Goal: Transaction & Acquisition: Purchase product/service

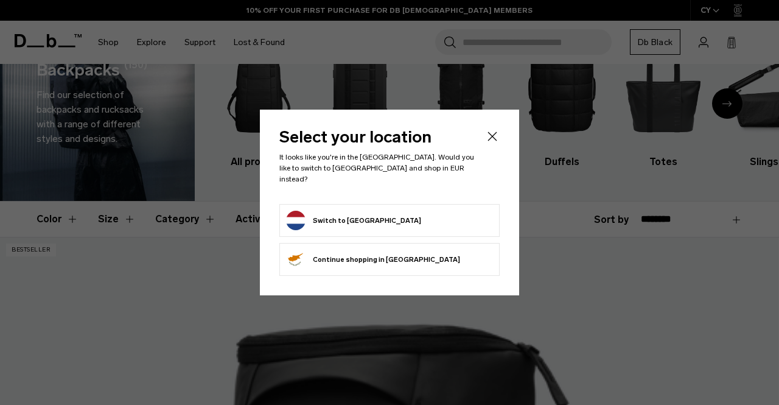
scroll to position [61, 0]
click at [377, 219] on button "Switch to Netherlands" at bounding box center [353, 220] width 135 height 19
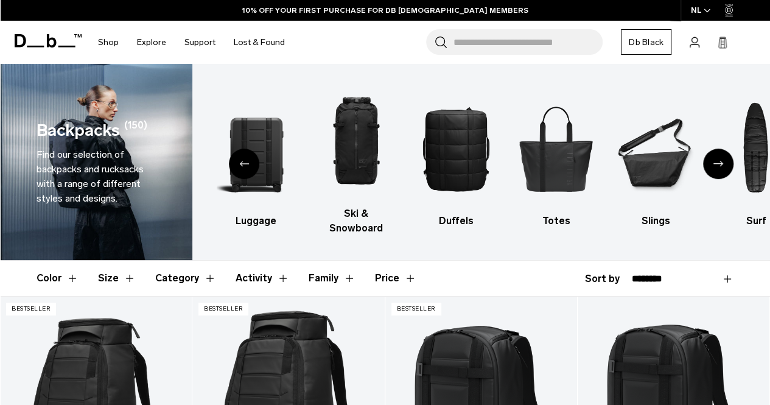
click at [245, 161] on icon "Previous slide" at bounding box center [244, 163] width 10 height 5
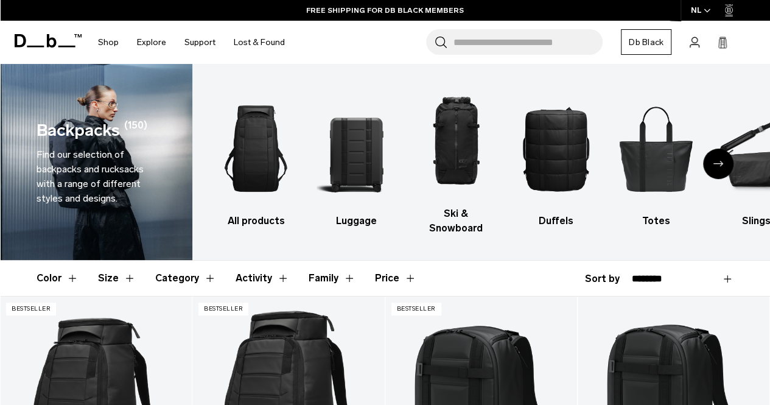
click at [716, 161] on icon "Next slide" at bounding box center [718, 163] width 10 height 5
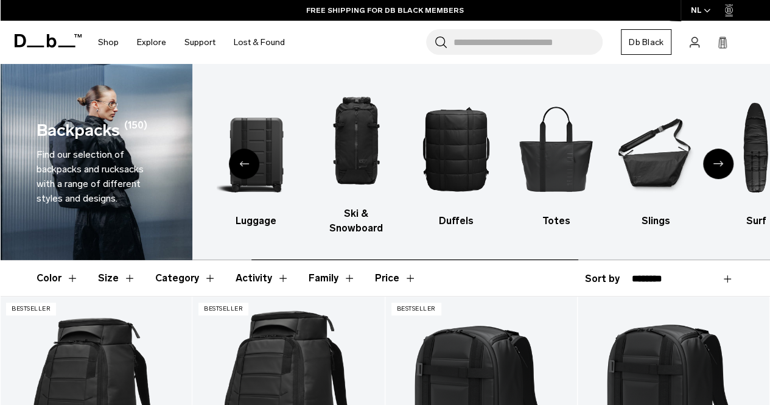
click at [715, 161] on icon "Next slide" at bounding box center [718, 163] width 10 height 5
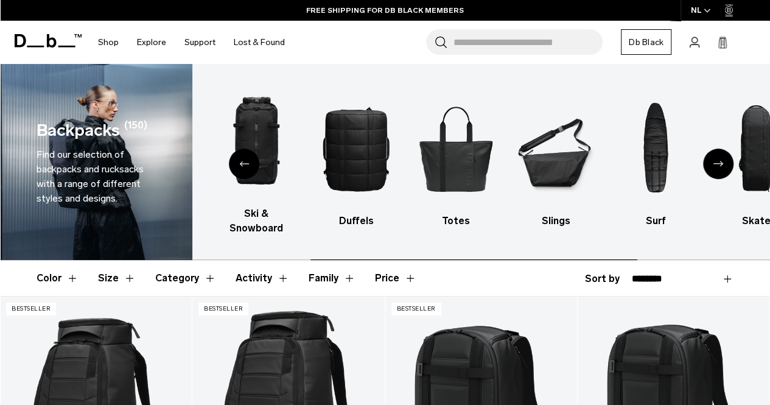
click at [715, 161] on icon "Next slide" at bounding box center [718, 163] width 10 height 5
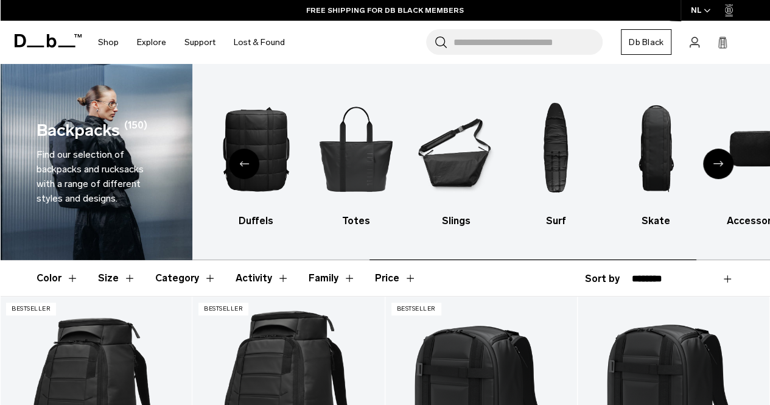
click at [715, 161] on icon "Next slide" at bounding box center [718, 163] width 10 height 5
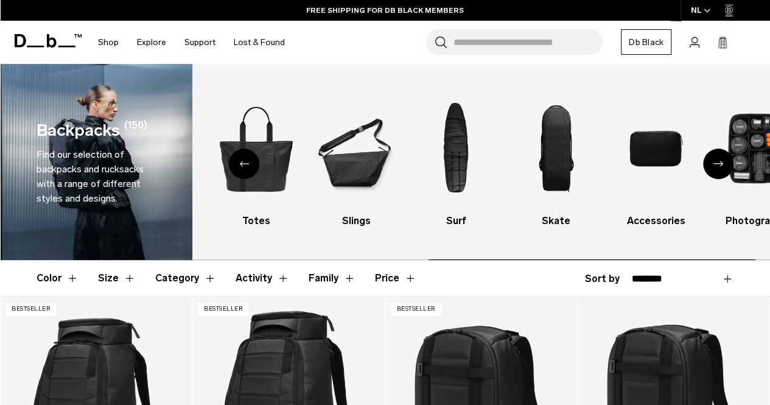
click at [715, 161] on icon "Next slide" at bounding box center [718, 163] width 10 height 5
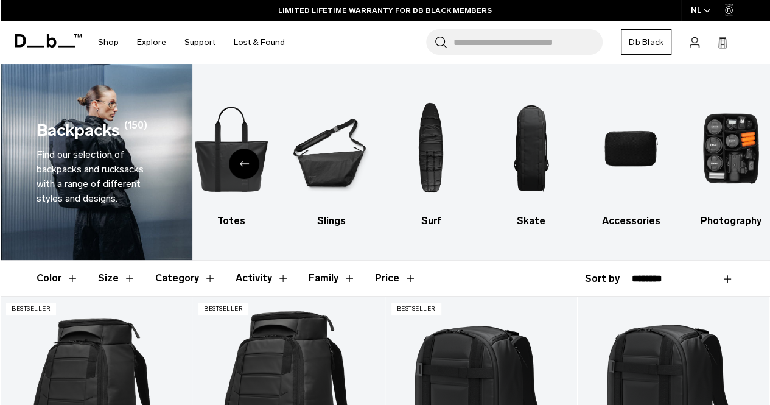
click at [116, 261] on button "Size" at bounding box center [117, 278] width 38 height 35
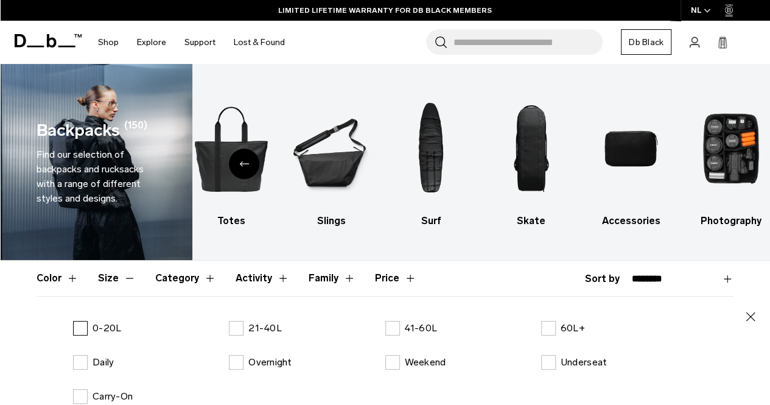
click at [75, 321] on label "0-20L" at bounding box center [97, 328] width 48 height 15
click at [744, 309] on icon "button" at bounding box center [750, 316] width 15 height 15
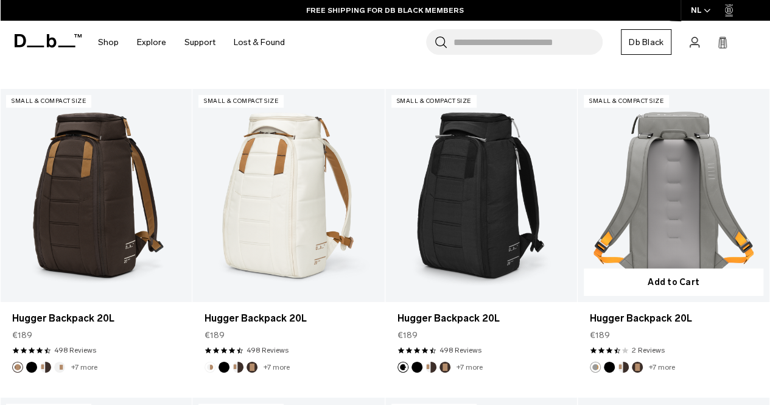
scroll to position [1826, 0]
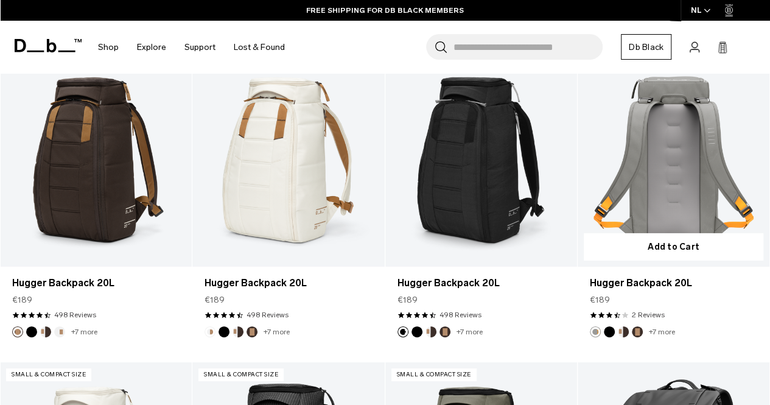
click at [659, 179] on link "Hugger Backpack 20L" at bounding box center [674, 160] width 192 height 213
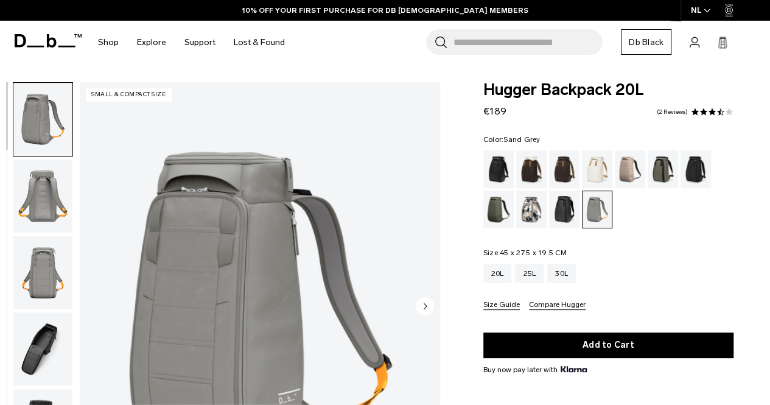
click at [424, 304] on icon "Next slide" at bounding box center [425, 305] width 3 height 5
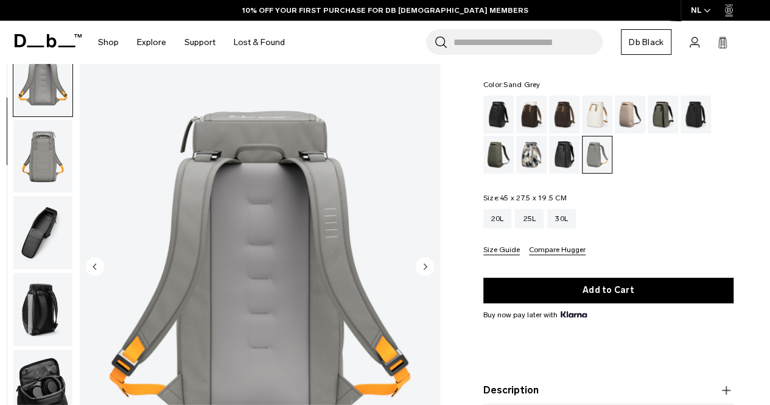
scroll to position [61, 0]
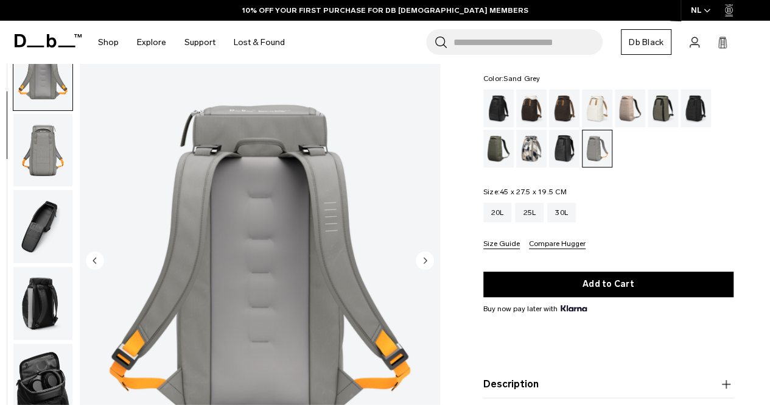
click at [429, 261] on circle "Next slide" at bounding box center [425, 260] width 18 height 18
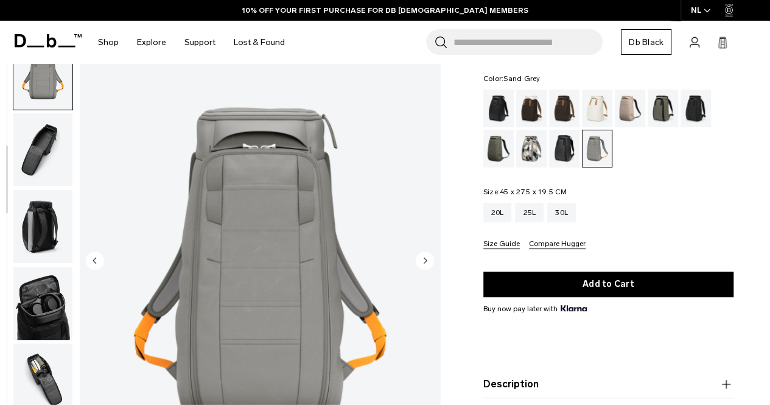
click at [428, 261] on circle "Next slide" at bounding box center [425, 260] width 18 height 18
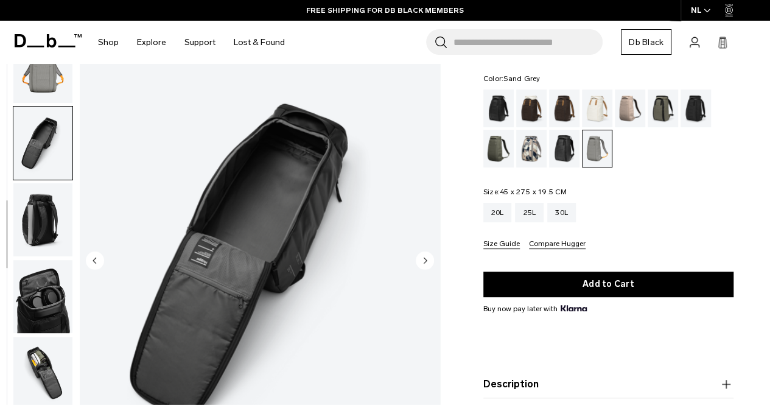
click at [428, 261] on circle "Next slide" at bounding box center [425, 260] width 18 height 18
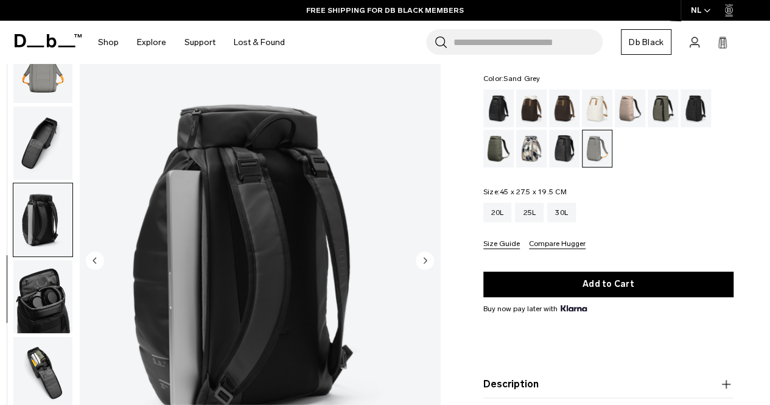
click at [422, 261] on circle "Next slide" at bounding box center [425, 260] width 18 height 18
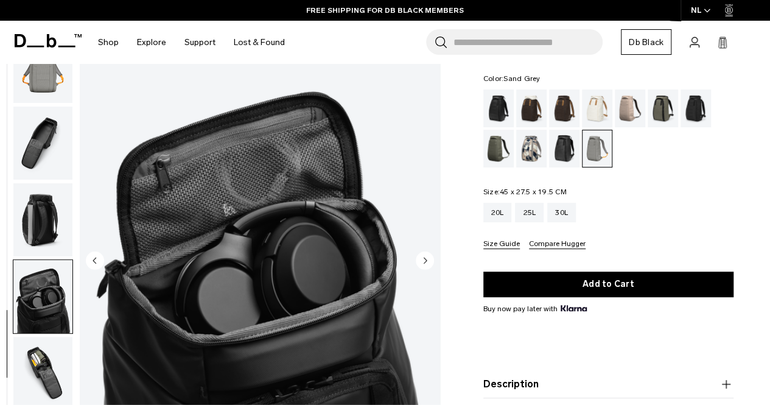
click at [422, 261] on circle "Next slide" at bounding box center [425, 260] width 18 height 18
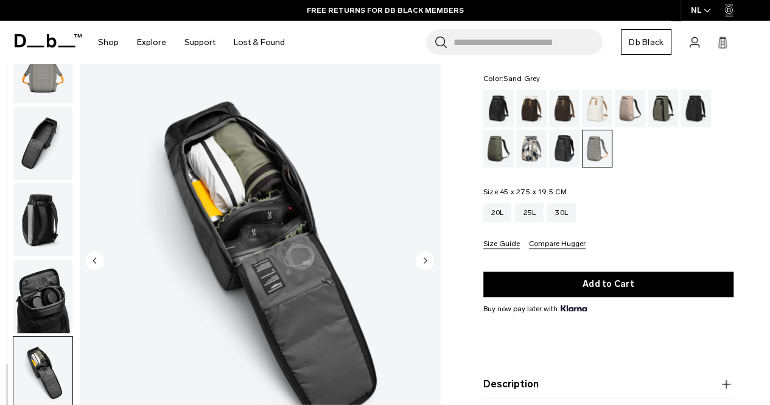
click at [422, 261] on circle "Next slide" at bounding box center [425, 260] width 18 height 18
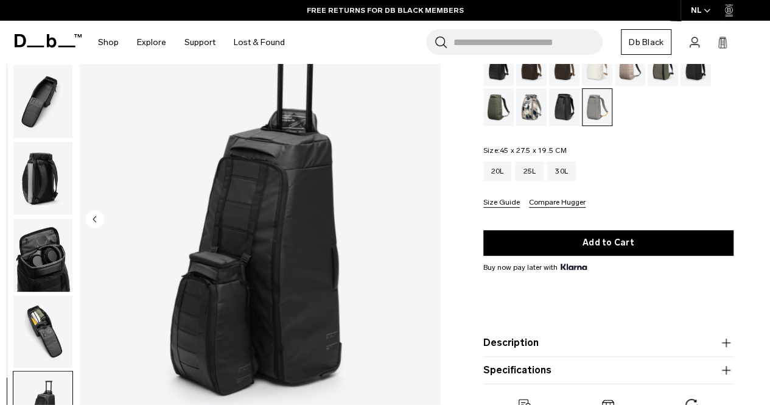
scroll to position [122, 0]
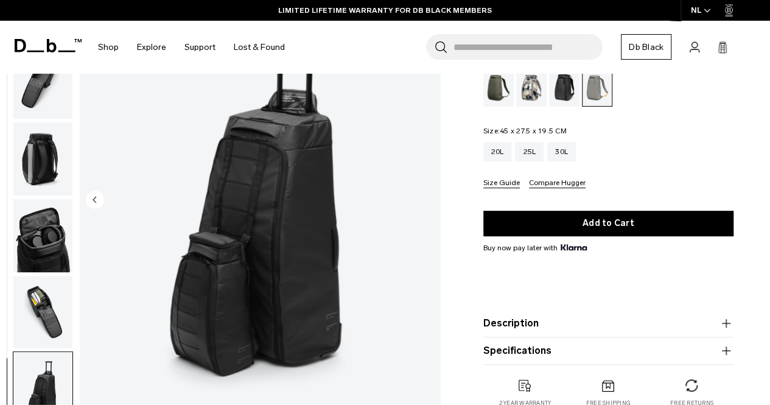
click at [527, 91] on div "Line Cluster" at bounding box center [531, 88] width 31 height 38
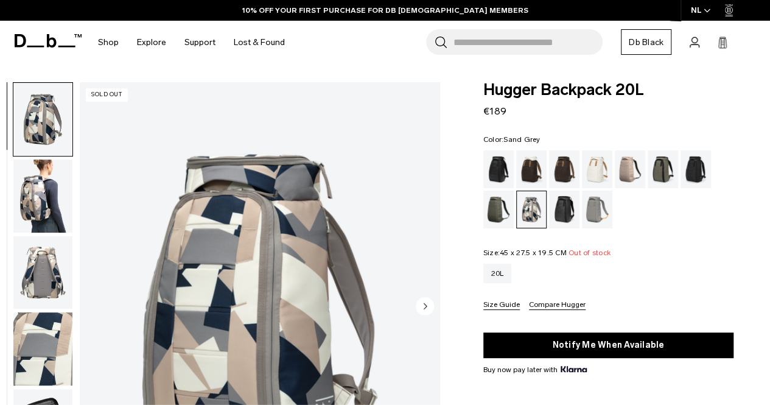
click at [597, 213] on div "Sand Grey" at bounding box center [597, 210] width 31 height 38
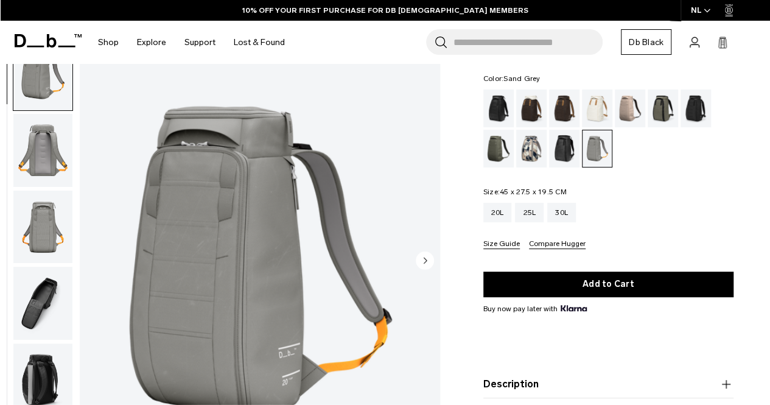
scroll to position [122, 0]
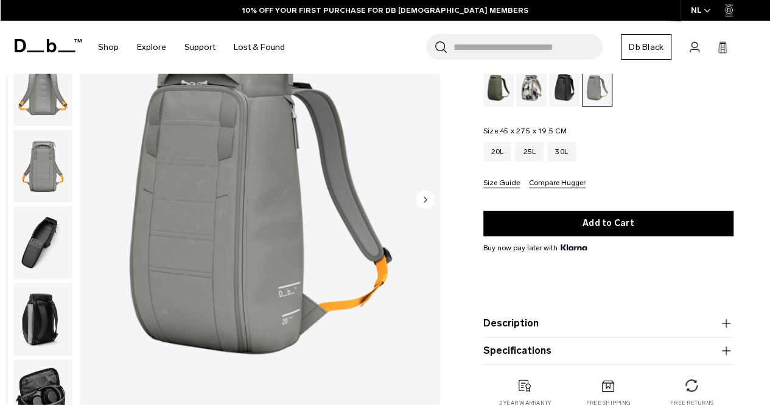
click at [425, 199] on icon "Next slide" at bounding box center [425, 199] width 3 height 5
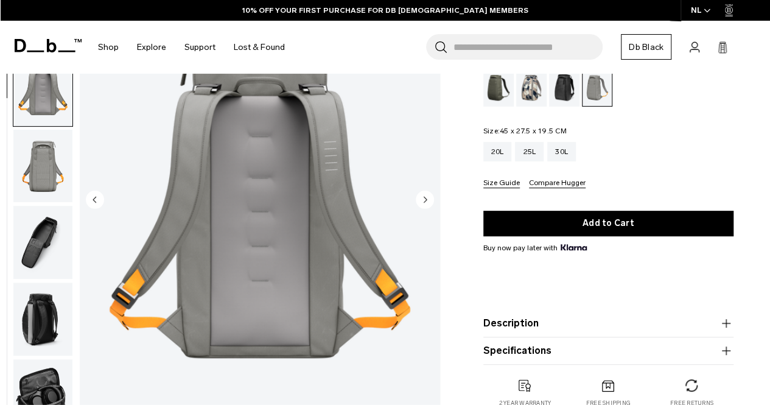
scroll to position [77, 0]
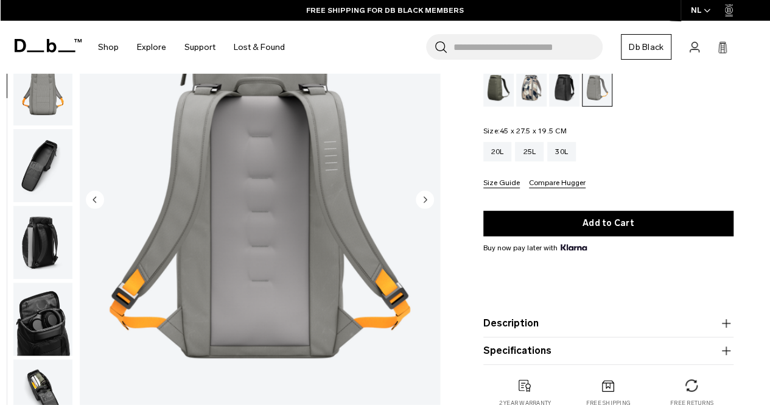
click at [425, 199] on icon "Next slide" at bounding box center [425, 199] width 3 height 5
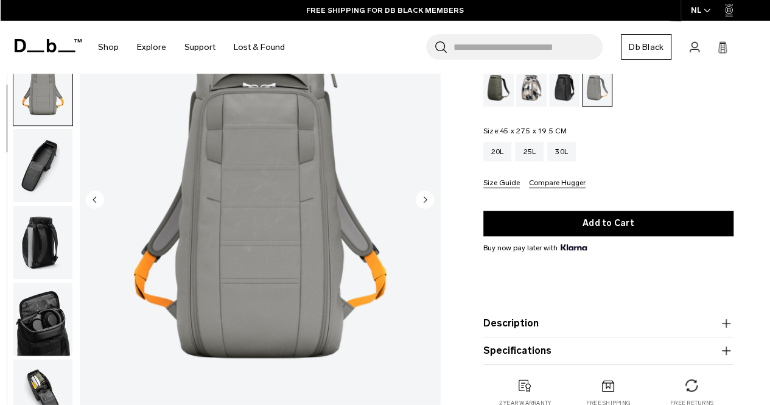
scroll to position [153, 0]
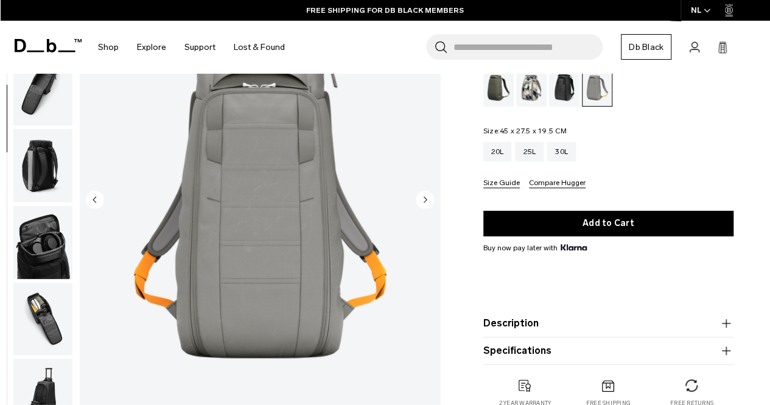
click at [425, 198] on icon "Next slide" at bounding box center [425, 199] width 3 height 5
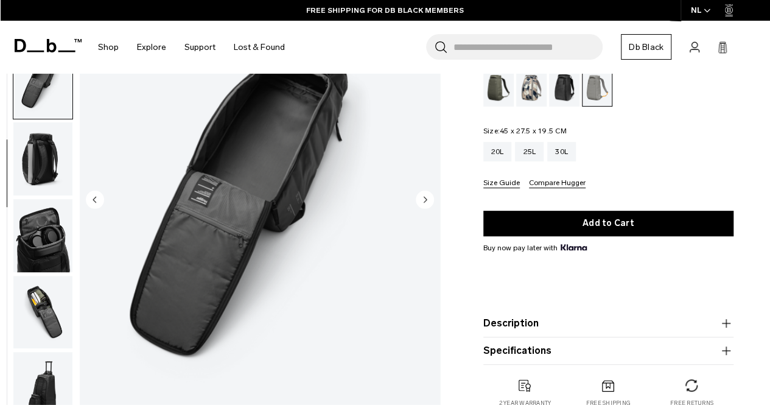
scroll to position [0, 0]
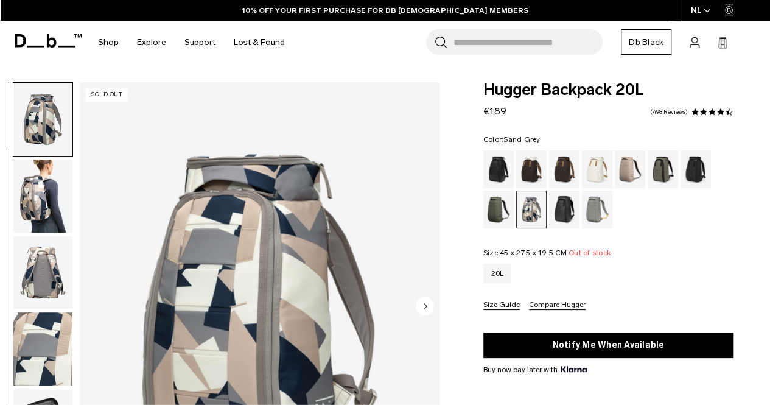
click at [605, 204] on div "Sand Grey" at bounding box center [597, 210] width 31 height 38
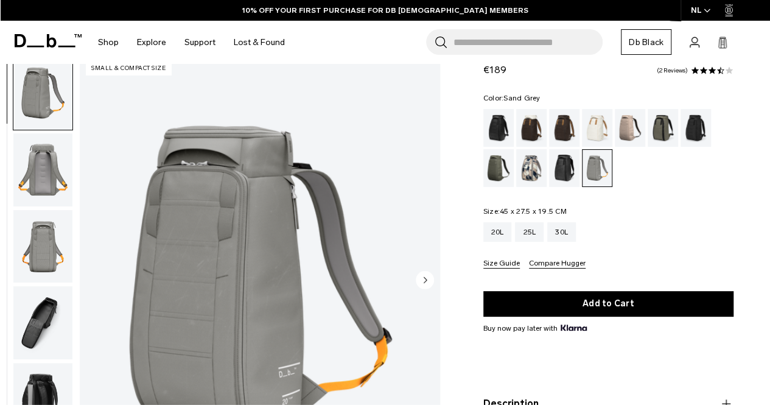
scroll to position [61, 0]
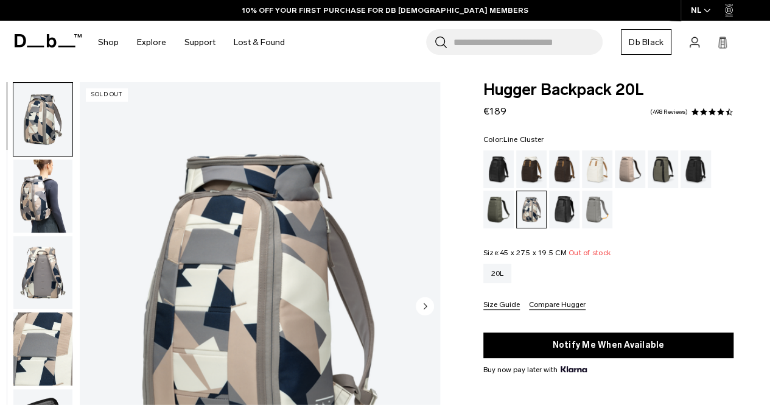
click at [53, 191] on img "button" at bounding box center [42, 195] width 59 height 73
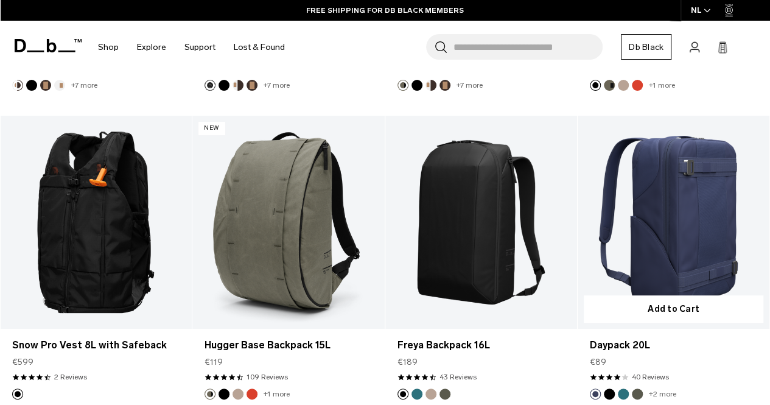
scroll to position [2409, 0]
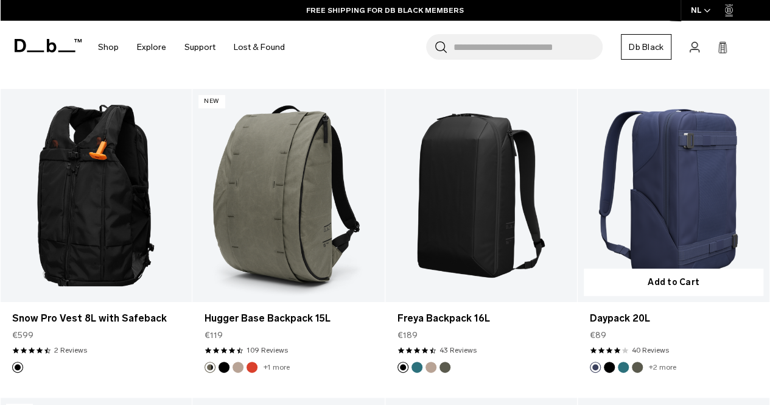
click at [673, 180] on link "Daypack 20L" at bounding box center [674, 195] width 192 height 213
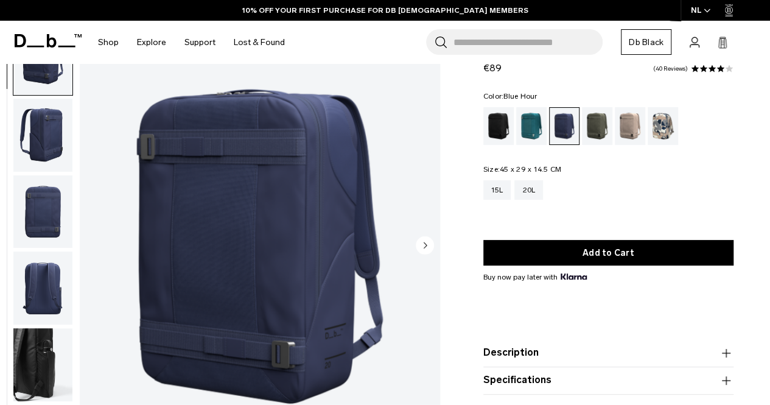
click at [428, 248] on circle "Next slide" at bounding box center [425, 245] width 18 height 18
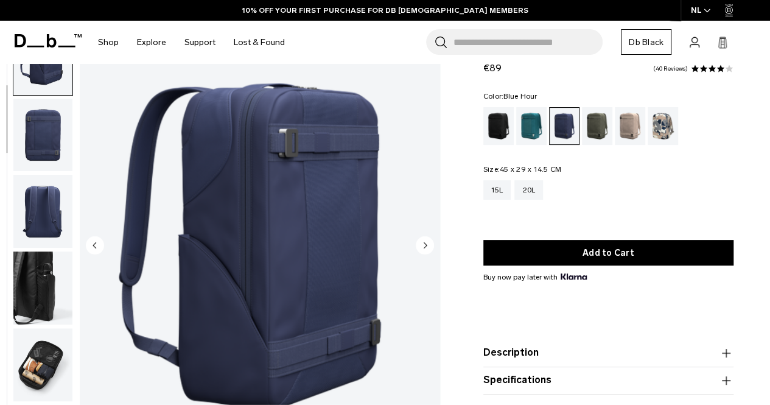
click at [428, 248] on circle "Next slide" at bounding box center [425, 245] width 18 height 18
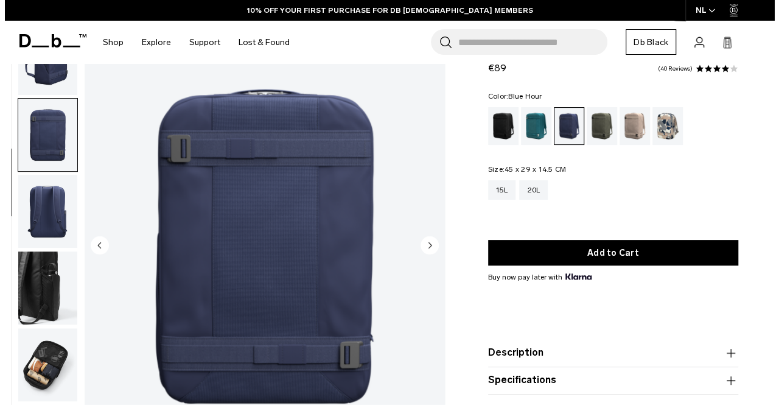
scroll to position [84, 0]
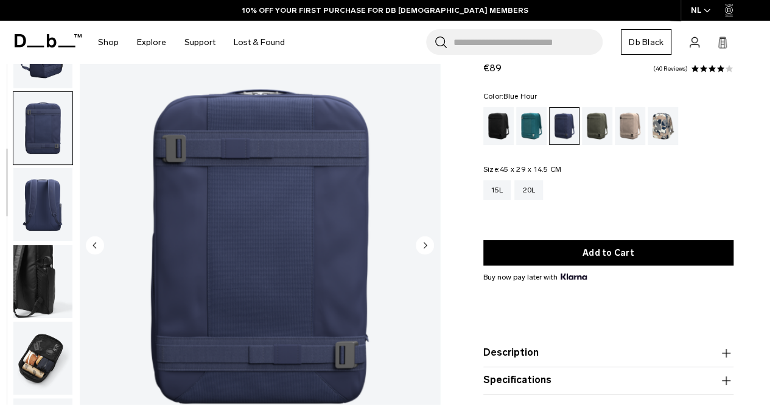
click at [428, 248] on circle "Next slide" at bounding box center [425, 245] width 18 height 18
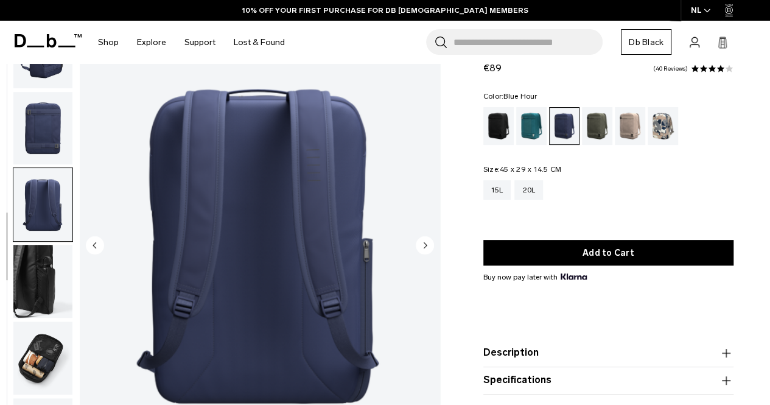
click at [428, 248] on circle "Next slide" at bounding box center [425, 245] width 18 height 18
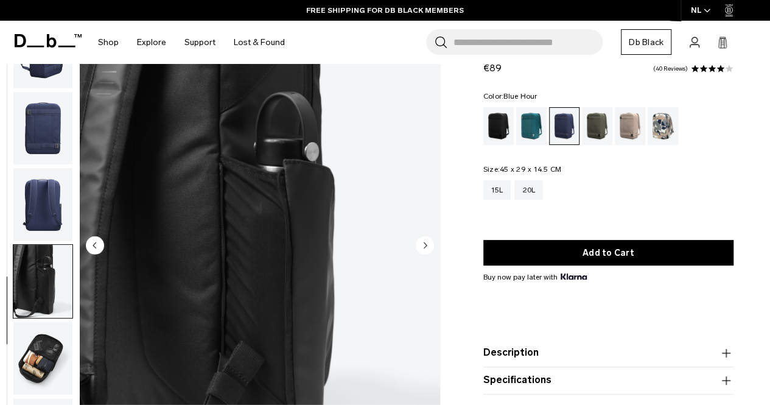
click at [428, 248] on circle "Next slide" at bounding box center [425, 245] width 18 height 18
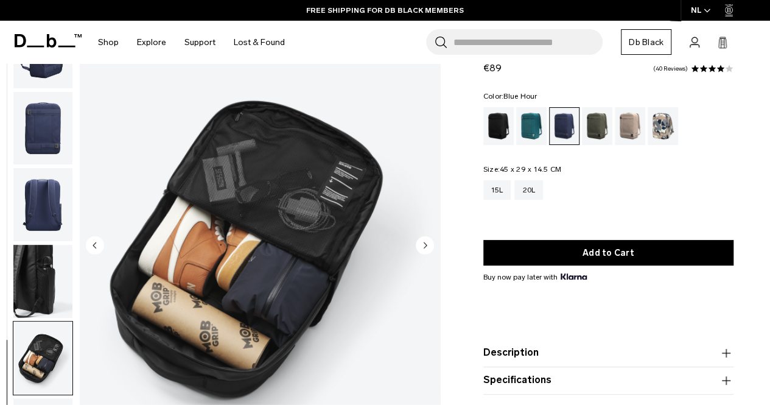
click at [427, 247] on circle "Next slide" at bounding box center [425, 245] width 18 height 18
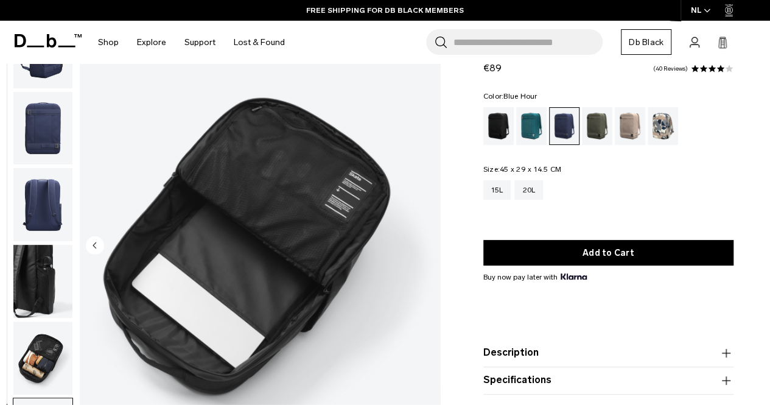
click at [427, 247] on img "7 / 7" at bounding box center [260, 246] width 360 height 450
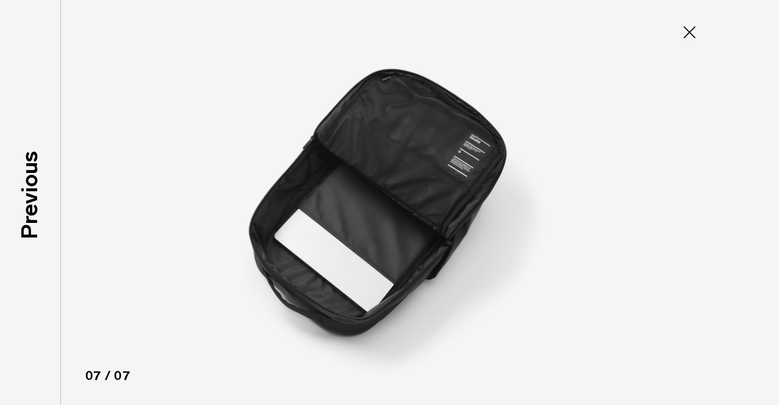
click at [692, 29] on icon at bounding box center [690, 32] width 12 height 12
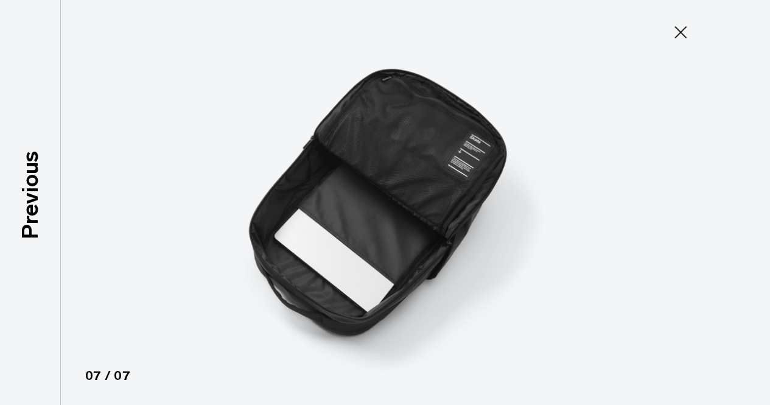
scroll to position [84, 0]
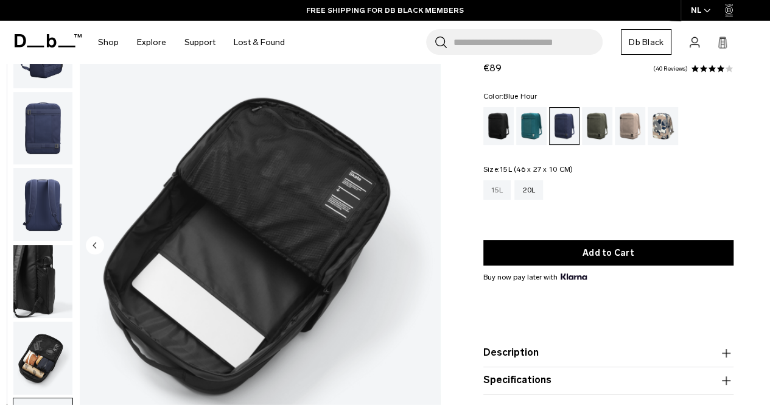
click at [494, 184] on div "15L" at bounding box center [497, 189] width 28 height 19
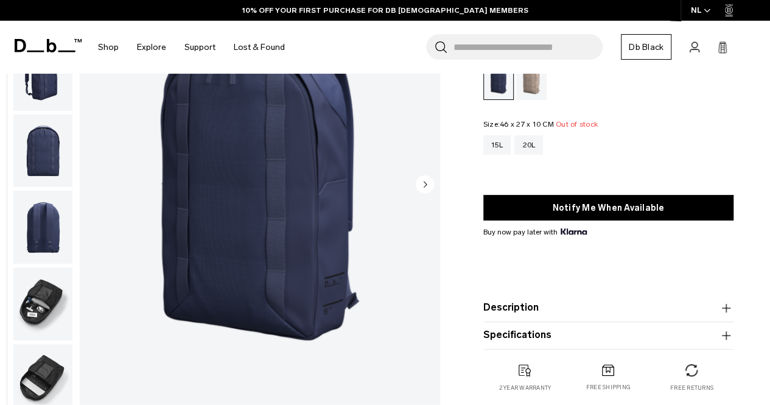
click at [425, 183] on icon "Next slide" at bounding box center [425, 183] width 3 height 5
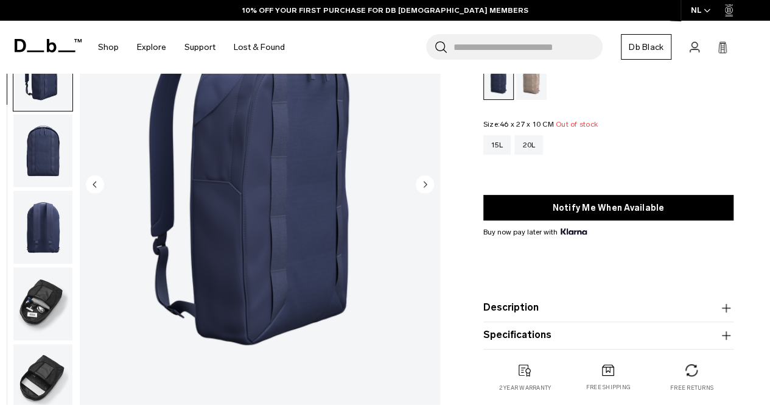
scroll to position [7, 0]
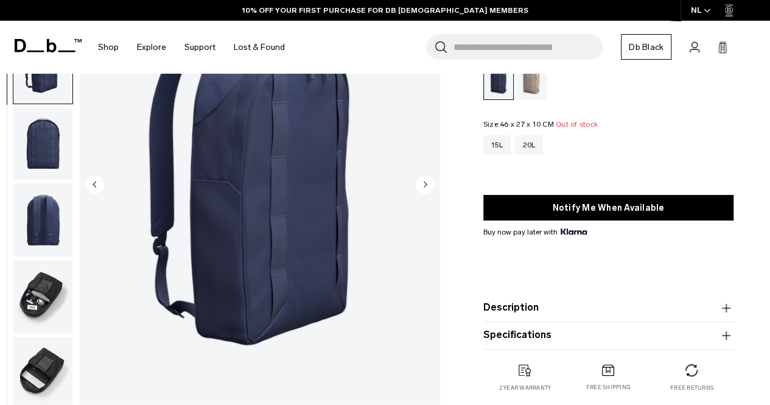
click at [425, 183] on icon "Next slide" at bounding box center [425, 183] width 3 height 5
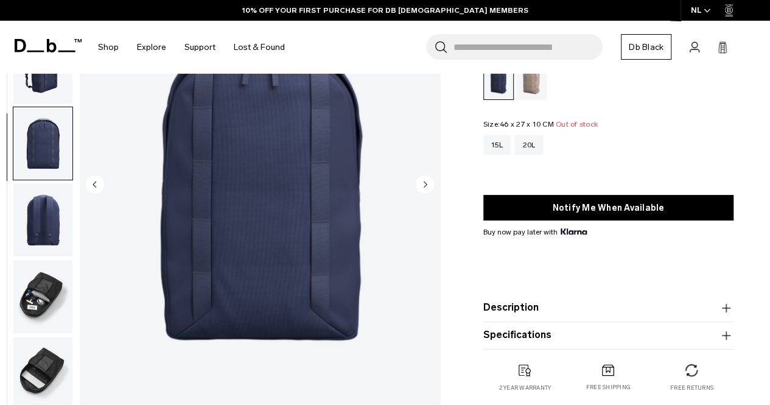
click at [425, 183] on icon "Next slide" at bounding box center [425, 183] width 3 height 5
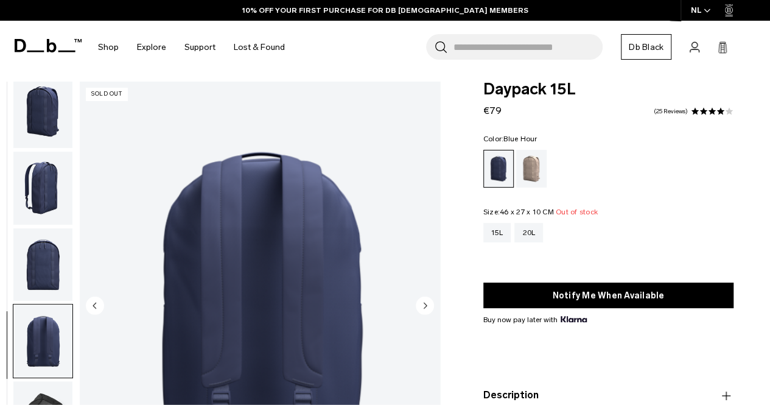
scroll to position [0, 0]
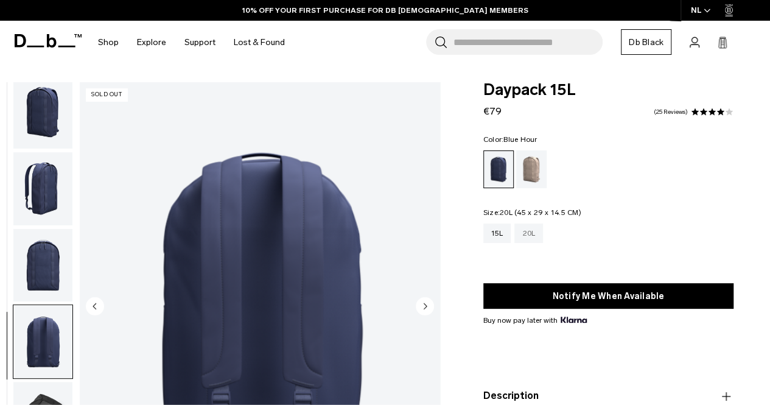
click at [535, 237] on div "20L" at bounding box center [528, 232] width 29 height 19
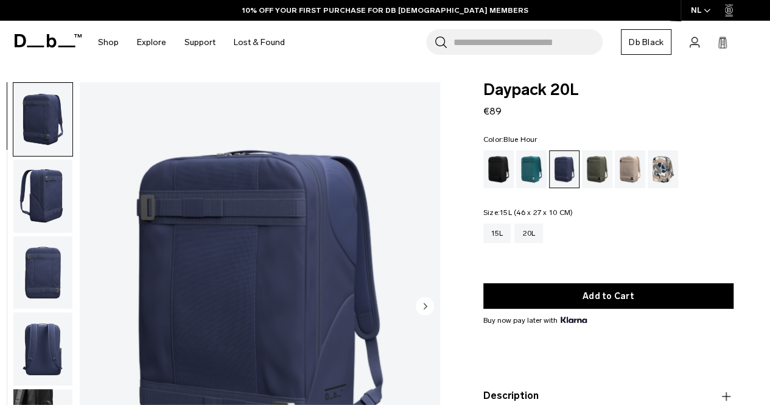
drag, startPoint x: 504, startPoint y: 228, endPoint x: 487, endPoint y: 222, distance: 18.1
click at [504, 228] on div "15L" at bounding box center [497, 232] width 28 height 19
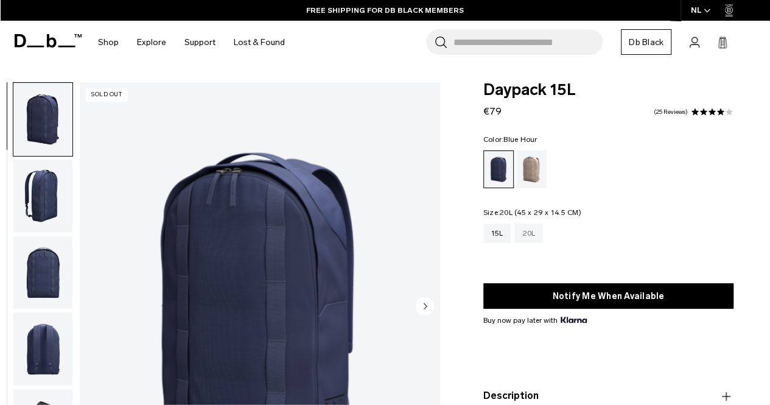
click at [531, 236] on div "20L" at bounding box center [528, 232] width 29 height 19
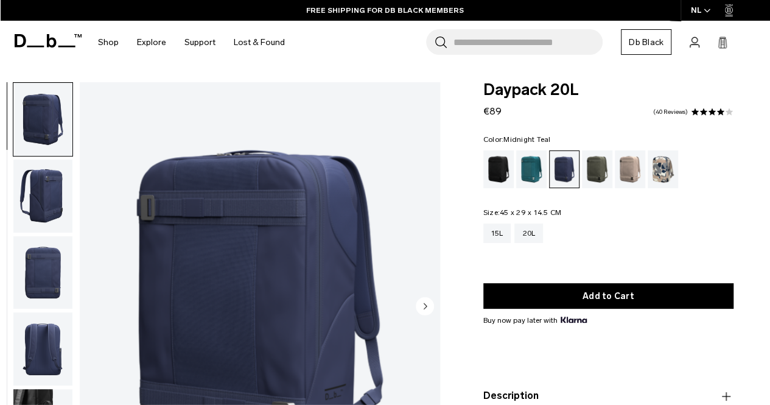
click at [528, 178] on div "Midnight Teal" at bounding box center [531, 169] width 31 height 38
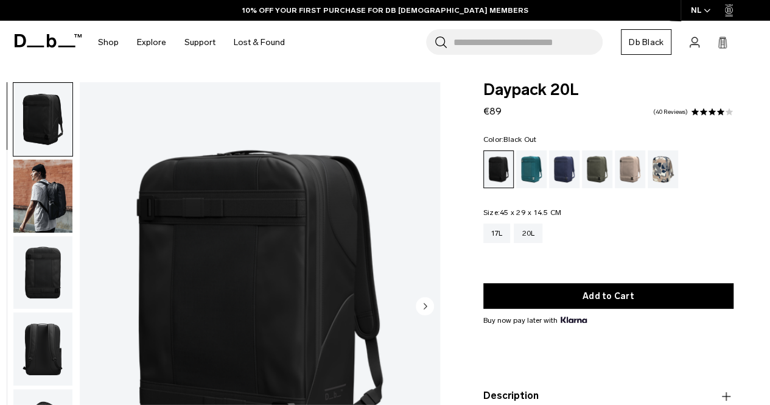
scroll to position [61, 0]
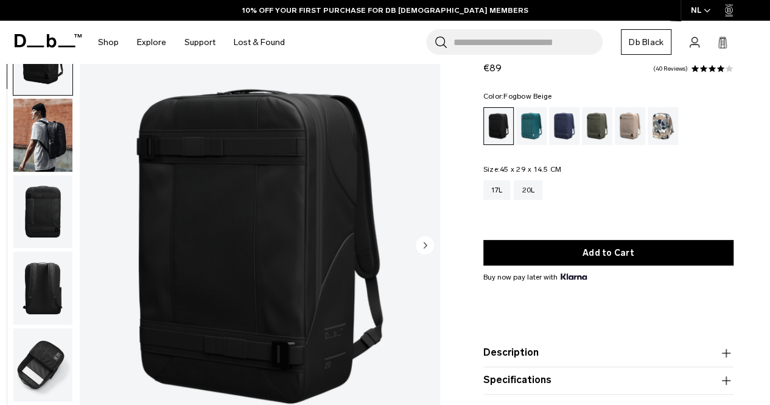
click at [628, 122] on div "Fogbow Beige" at bounding box center [630, 126] width 31 height 38
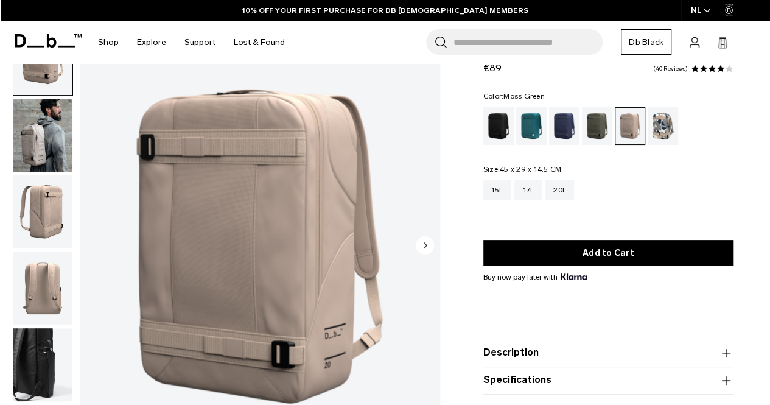
drag, startPoint x: 594, startPoint y: 131, endPoint x: 588, endPoint y: 134, distance: 6.8
click at [594, 131] on div "Moss Green" at bounding box center [597, 126] width 31 height 38
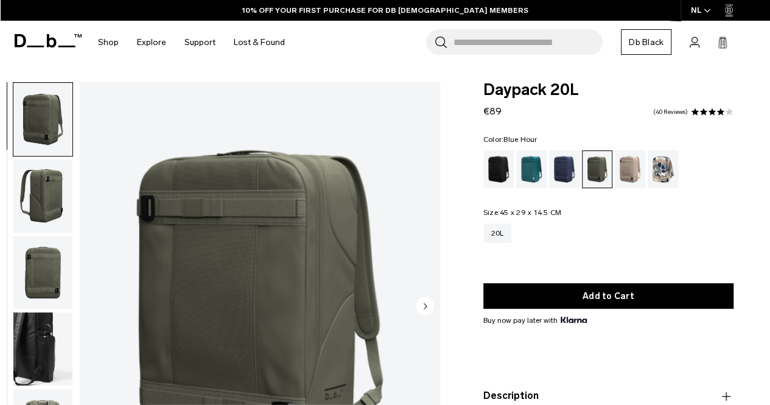
click at [567, 169] on div "Blue Hour" at bounding box center [564, 169] width 31 height 38
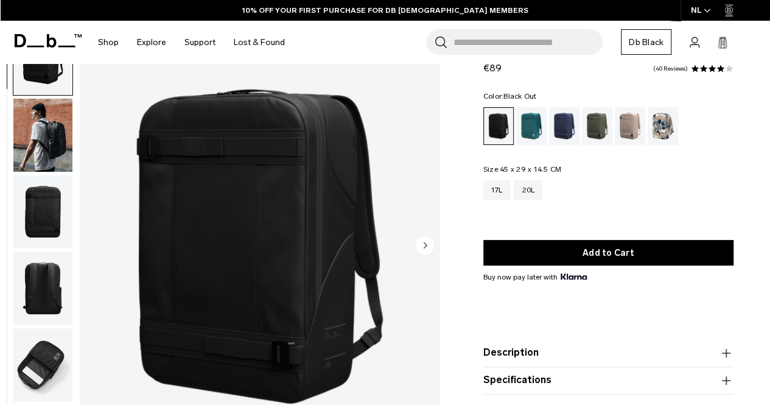
click at [41, 377] on img "button" at bounding box center [42, 364] width 59 height 73
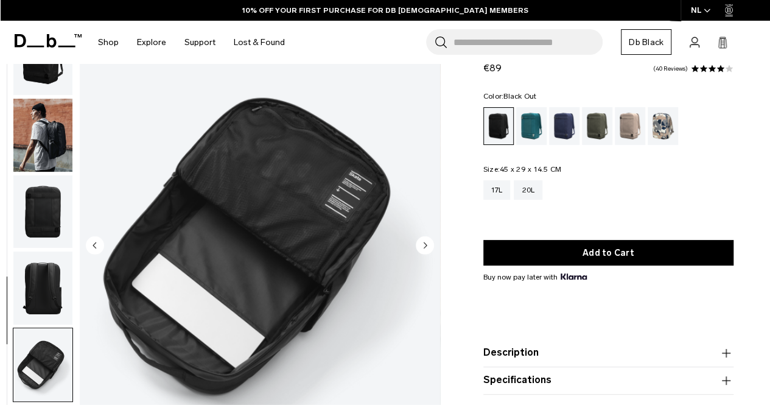
scroll to position [84, 0]
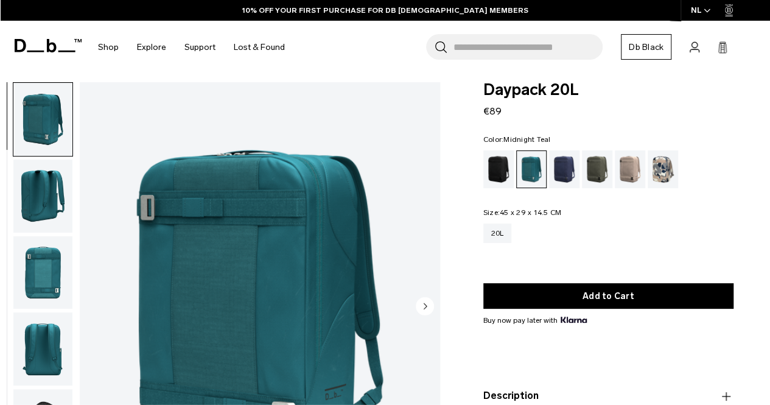
scroll to position [183, 0]
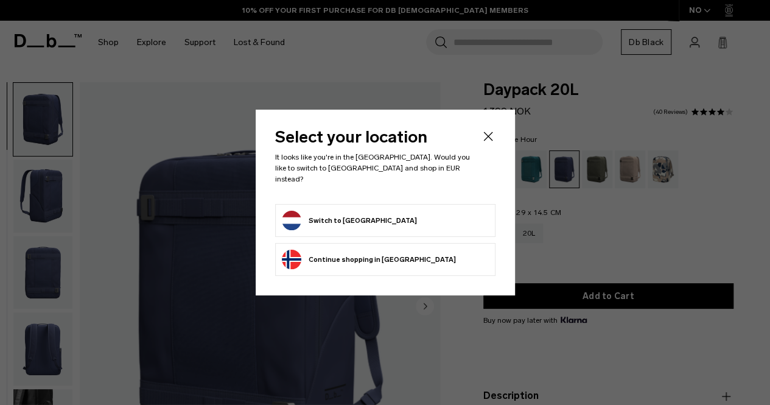
click at [388, 222] on form "Switch to [GEOGRAPHIC_DATA]" at bounding box center [385, 220] width 207 height 19
click at [380, 214] on form "Switch to [GEOGRAPHIC_DATA]" at bounding box center [385, 220] width 207 height 19
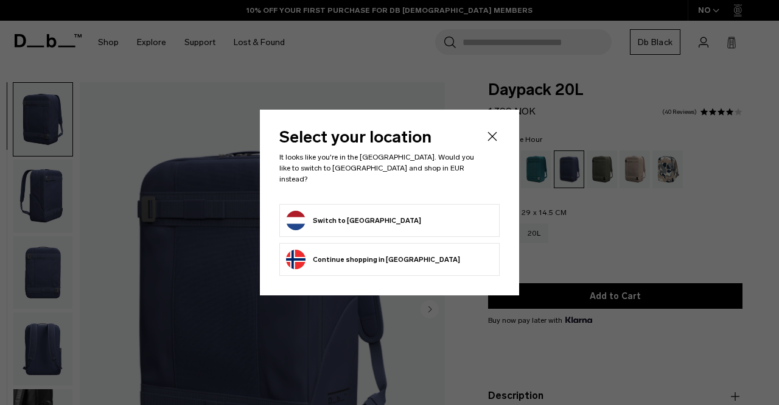
select select
select select "**********"
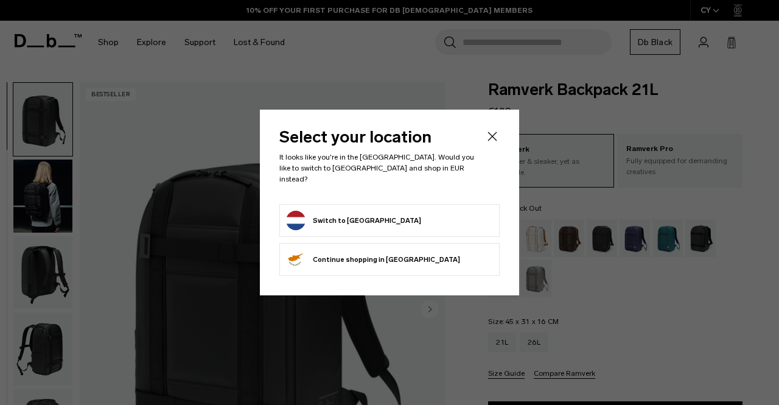
click at [415, 223] on form "Switch to [GEOGRAPHIC_DATA]" at bounding box center [389, 220] width 207 height 19
click at [422, 212] on form "Switch to [GEOGRAPHIC_DATA]" at bounding box center [389, 220] width 207 height 19
click at [357, 215] on button "Switch to [GEOGRAPHIC_DATA]" at bounding box center [353, 220] width 135 height 19
click at [357, 215] on button "Switch to Netherlands" at bounding box center [353, 220] width 135 height 19
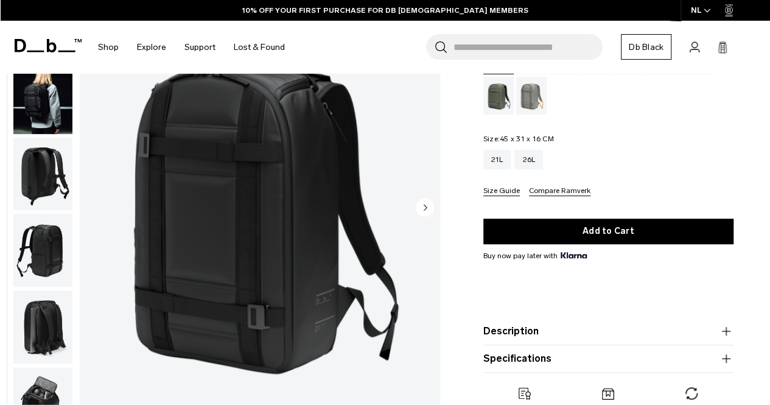
click at [424, 200] on circle "Next slide" at bounding box center [425, 207] width 18 height 18
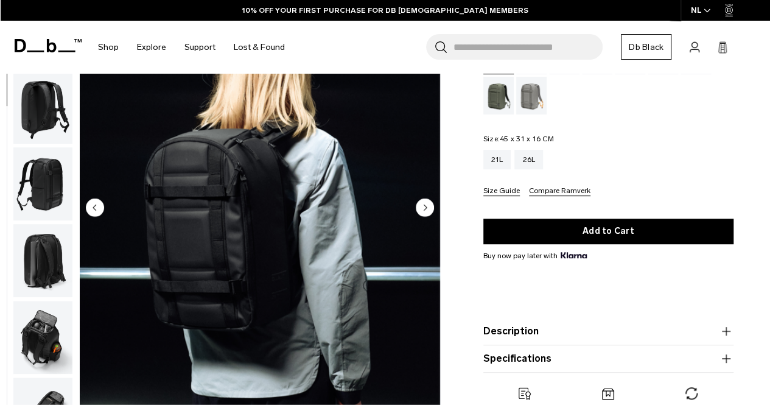
scroll to position [77, 0]
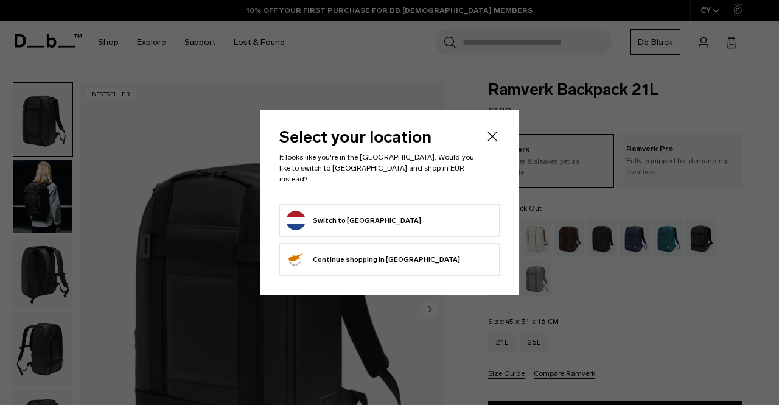
click at [488, 141] on icon "Close" at bounding box center [492, 136] width 15 height 15
